Goal: Find specific page/section

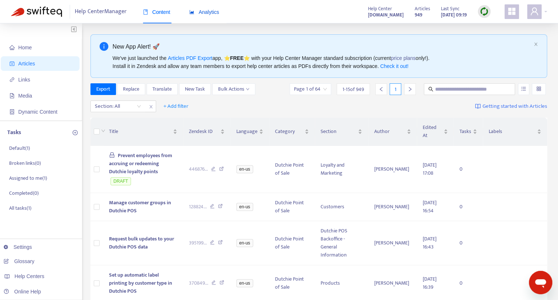
click at [206, 13] on span "Analytics" at bounding box center [204, 12] width 30 height 6
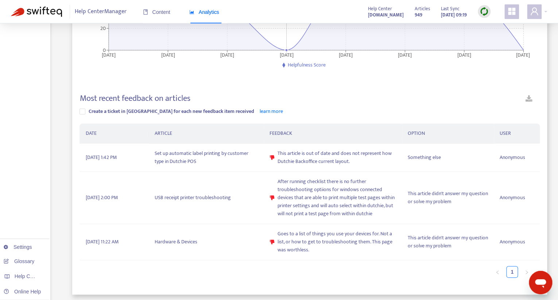
scroll to position [161, 0]
